Goal: Navigation & Orientation: Find specific page/section

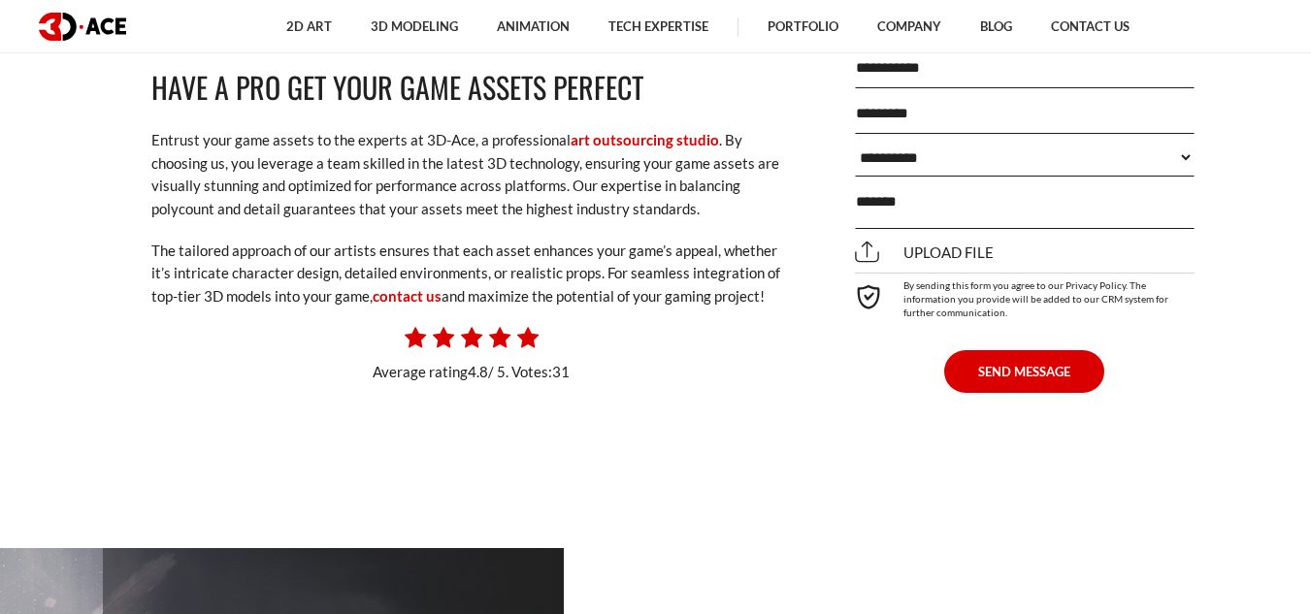
scroll to position [12805, 0]
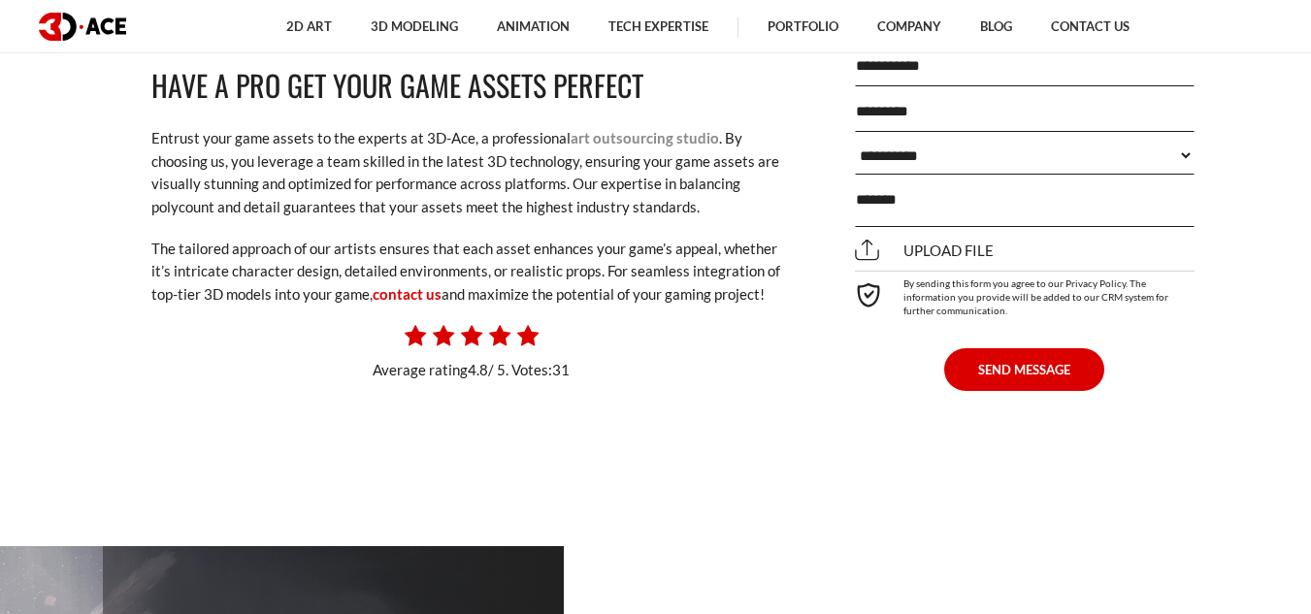
click at [639, 141] on link "art outsourcing studio" at bounding box center [644, 137] width 148 height 17
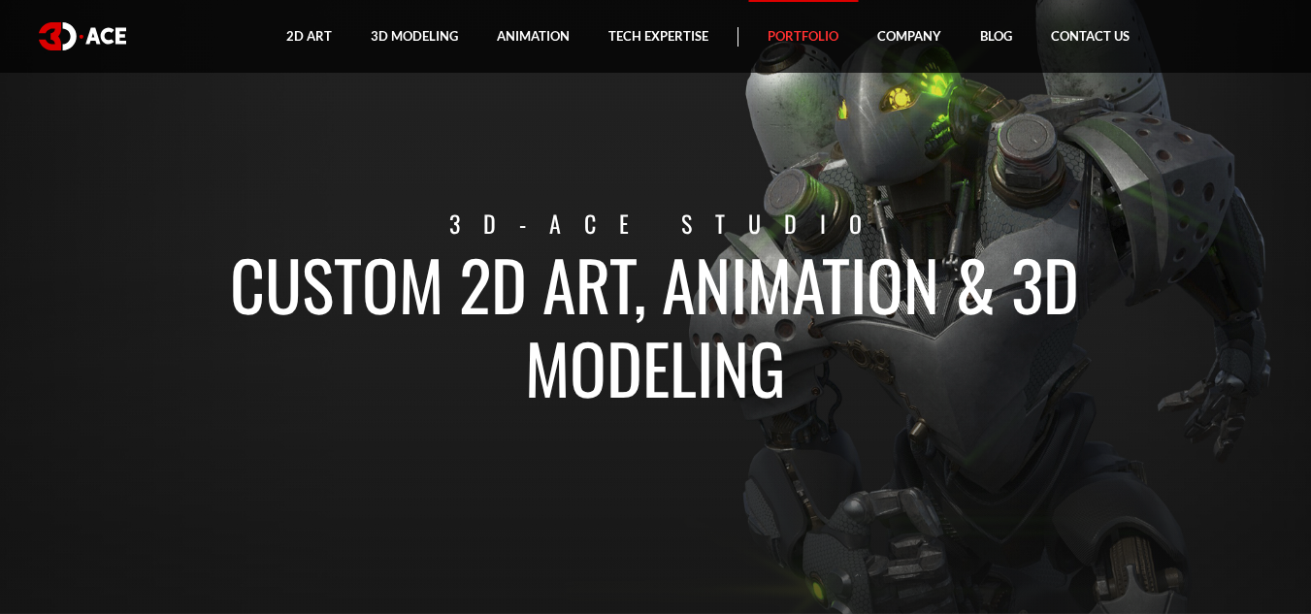
click at [818, 40] on link "Portfolio" at bounding box center [803, 36] width 110 height 73
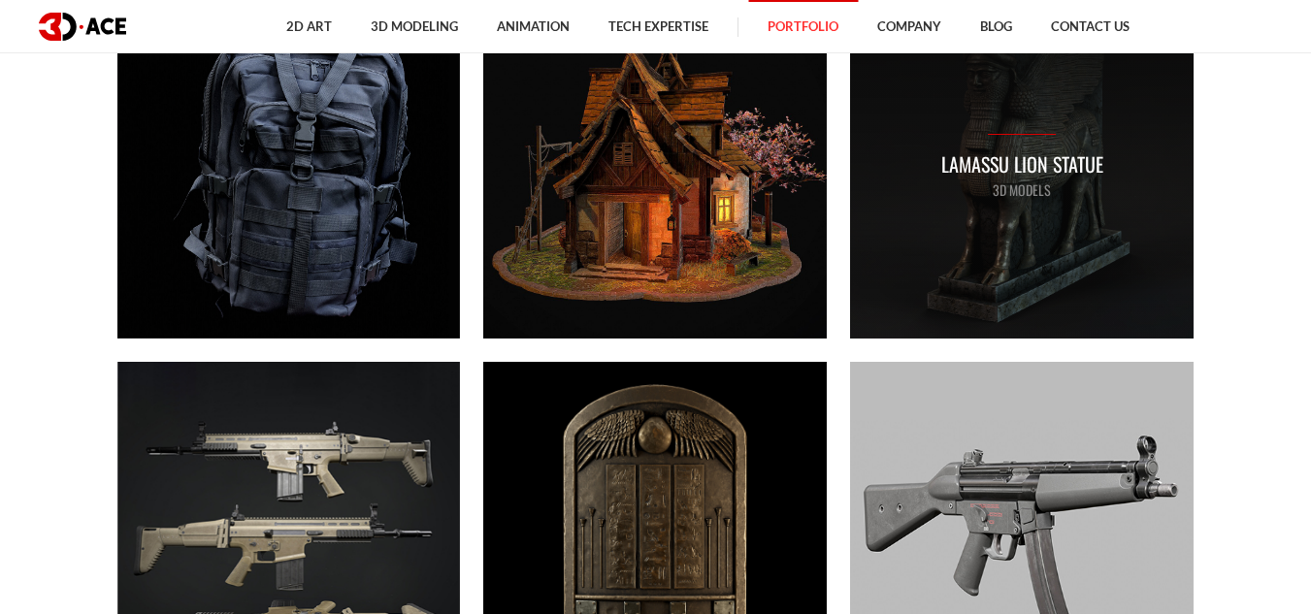
scroll to position [4074, 0]
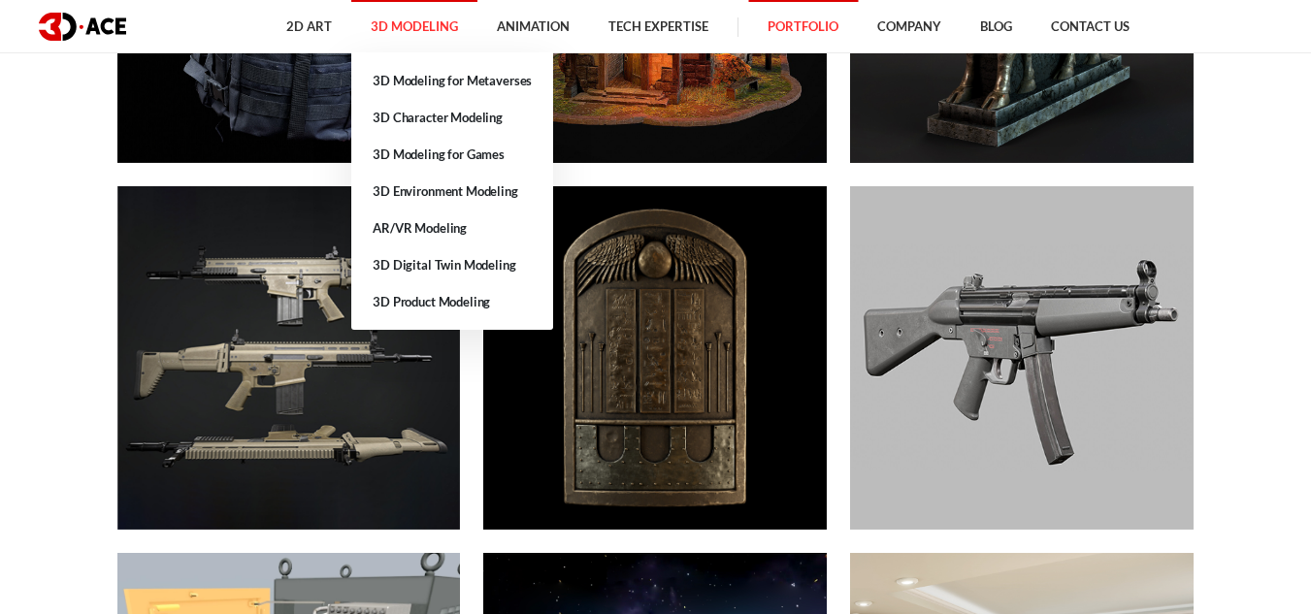
click at [413, 27] on link "3D Modeling" at bounding box center [414, 26] width 126 height 53
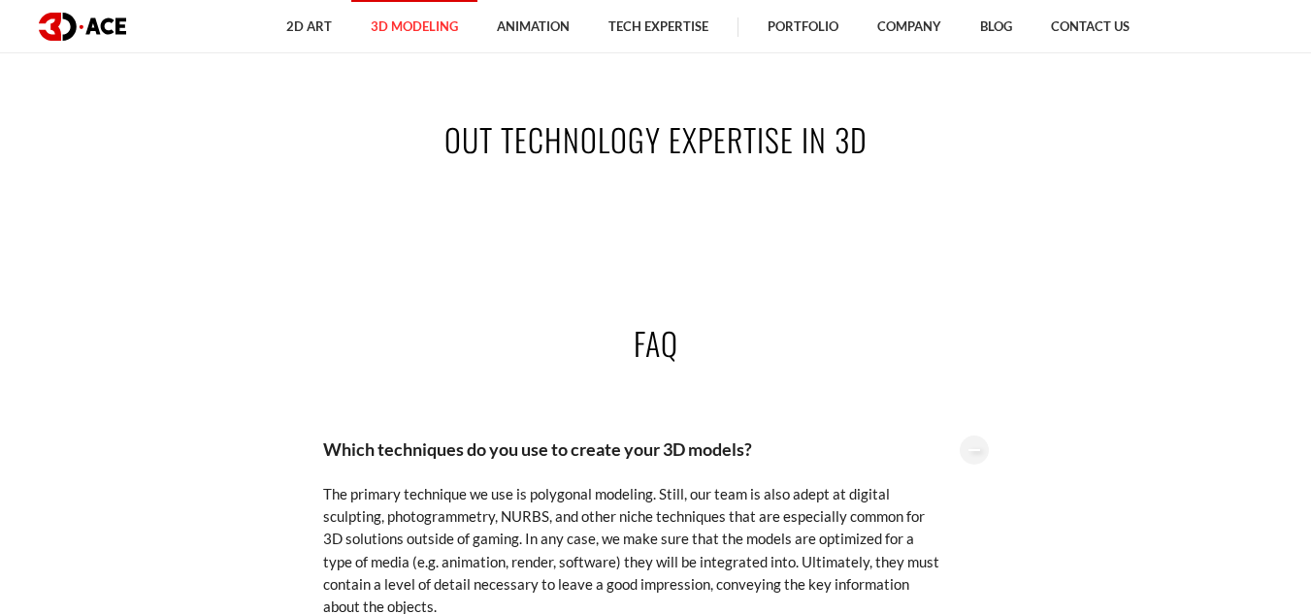
scroll to position [3783, 0]
